Goal: Information Seeking & Learning: Learn about a topic

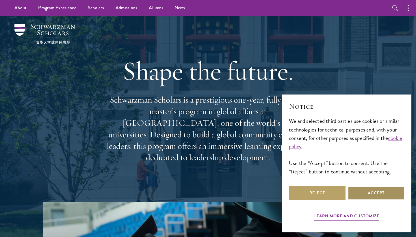
click at [371, 193] on button "Accept" at bounding box center [375, 193] width 57 height 14
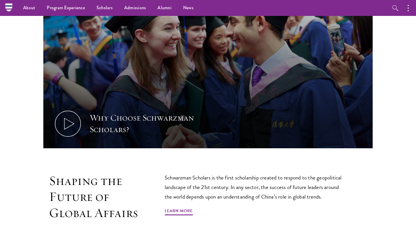
scroll to position [217, 0]
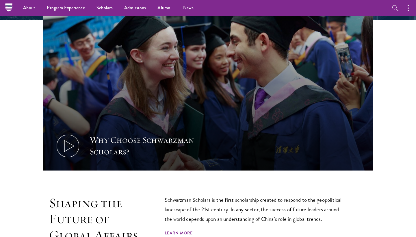
click at [71, 144] on use at bounding box center [69, 145] width 10 height 11
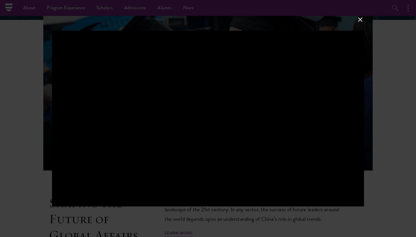
click at [362, 16] on button at bounding box center [360, 20] width 8 height 8
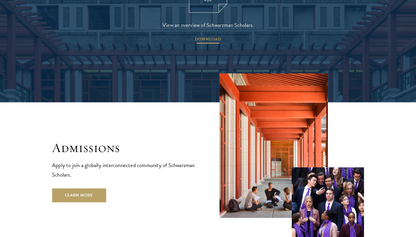
scroll to position [926, 0]
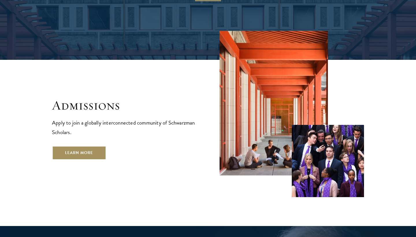
click at [89, 146] on link "Learn More" at bounding box center [79, 153] width 54 height 14
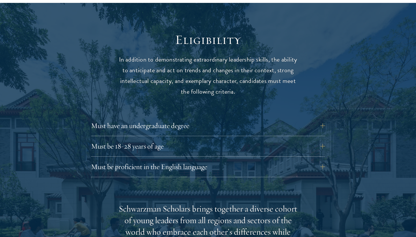
scroll to position [739, 0]
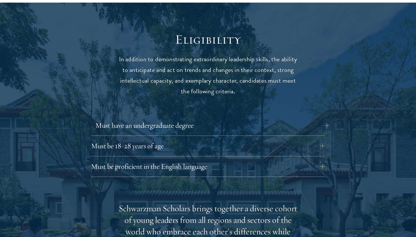
click at [131, 118] on button "Must have an undergraduate degree" at bounding box center [212, 125] width 234 height 14
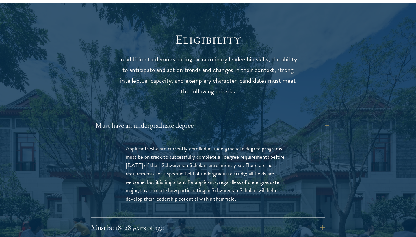
click at [131, 118] on button "Must have an undergraduate degree" at bounding box center [212, 125] width 234 height 14
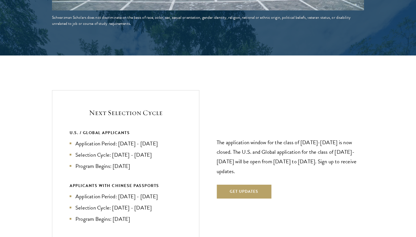
scroll to position [1163, 0]
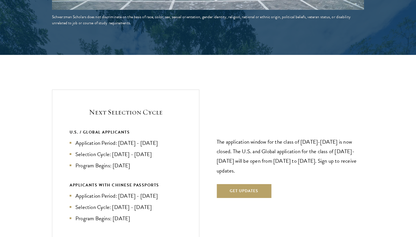
click at [140, 203] on li "Selection Cycle: [DATE] - [DATE]" at bounding box center [126, 207] width 112 height 8
click at [136, 214] on li "Program Begins: [DATE]" at bounding box center [126, 218] width 112 height 8
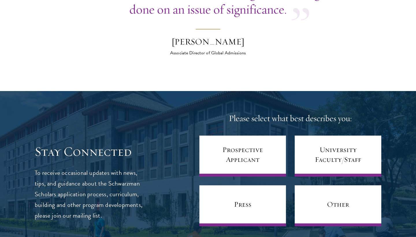
scroll to position [2223, 0]
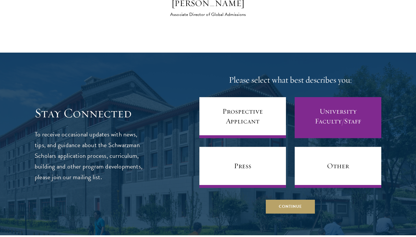
click at [315, 100] on link "University Faculty/Staff" at bounding box center [337, 117] width 87 height 41
click at [336, 97] on link "University Faculty/Staff" at bounding box center [337, 117] width 87 height 41
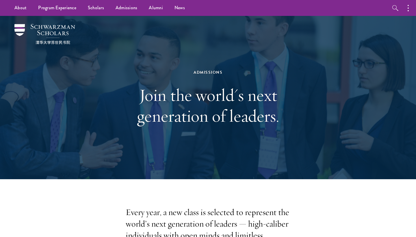
scroll to position [0, 0]
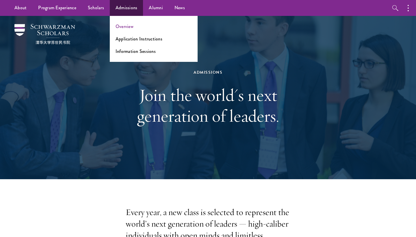
click at [125, 27] on link "Overview" at bounding box center [124, 26] width 18 height 7
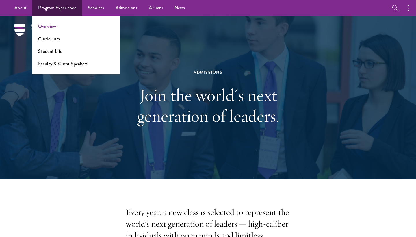
click at [49, 28] on link "Overview" at bounding box center [47, 26] width 18 height 7
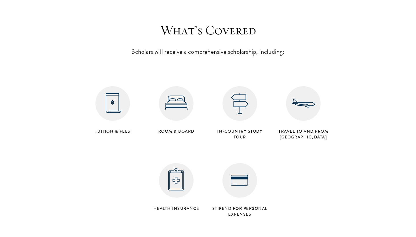
scroll to position [2300, 0]
click at [112, 85] on img at bounding box center [112, 102] width 35 height 35
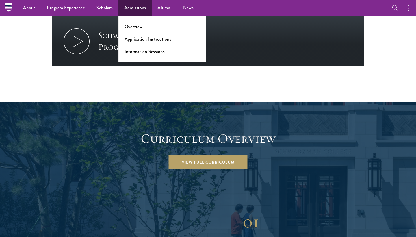
scroll to position [659, 0]
